Goal: Go to known website: Access a specific website the user already knows

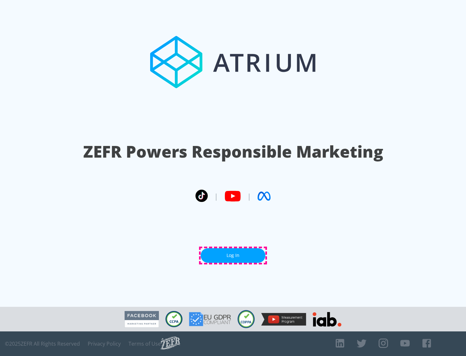
click at [233, 256] on link "Log In" at bounding box center [233, 255] width 65 height 15
